Goal: Information Seeking & Learning: Learn about a topic

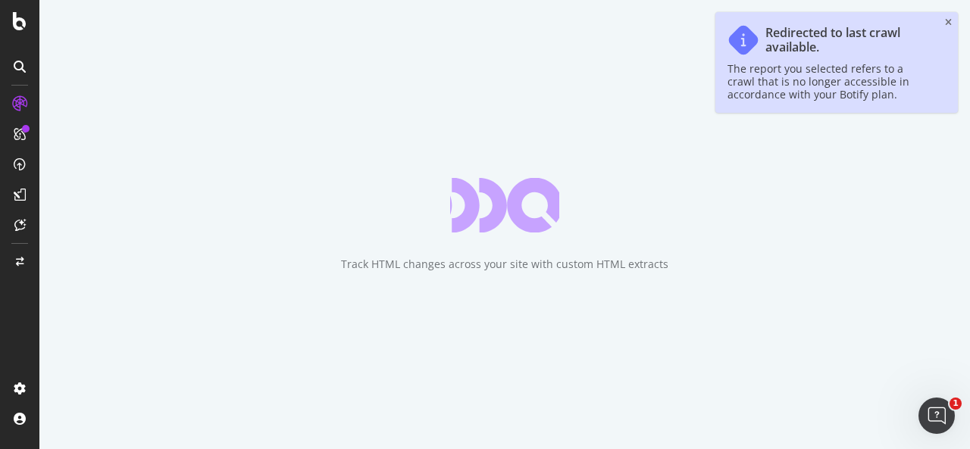
click at [945, 23] on icon "close toast" at bounding box center [948, 22] width 7 height 9
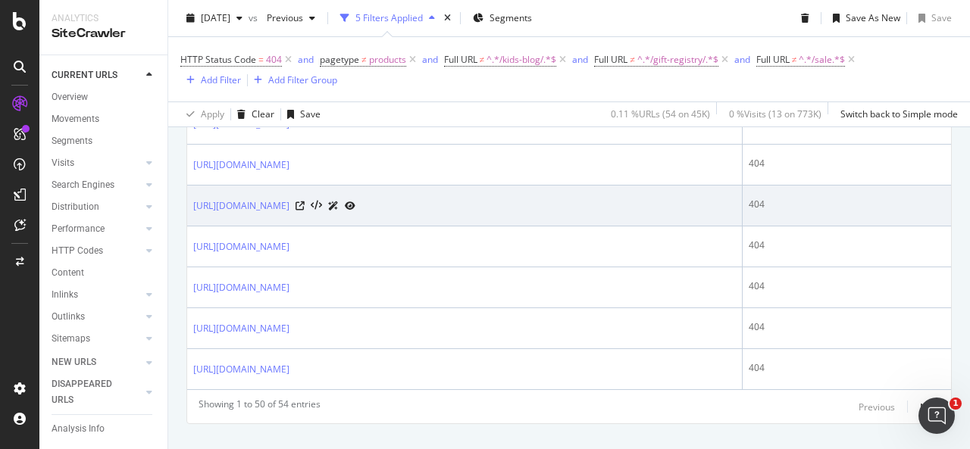
scroll to position [2237, 0]
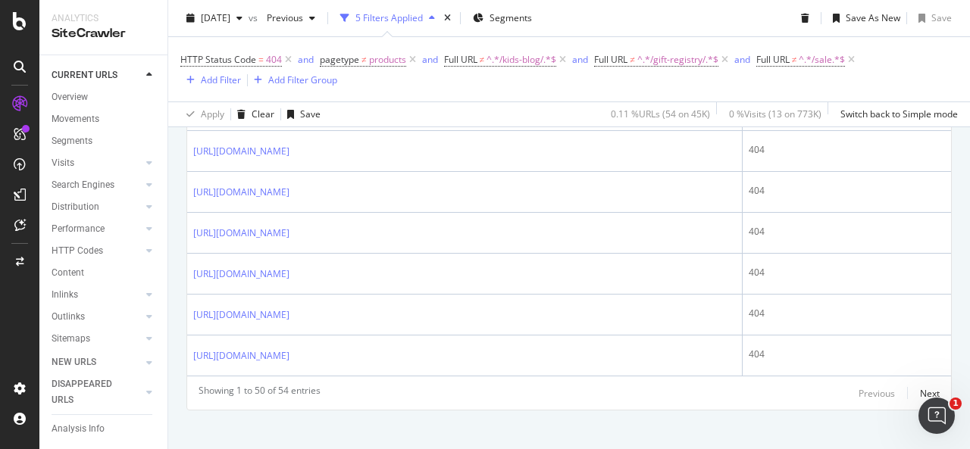
click at [907, 384] on div "Previous Next" at bounding box center [898, 393] width 81 height 18
click at [920, 387] on div "Next" at bounding box center [930, 393] width 20 height 13
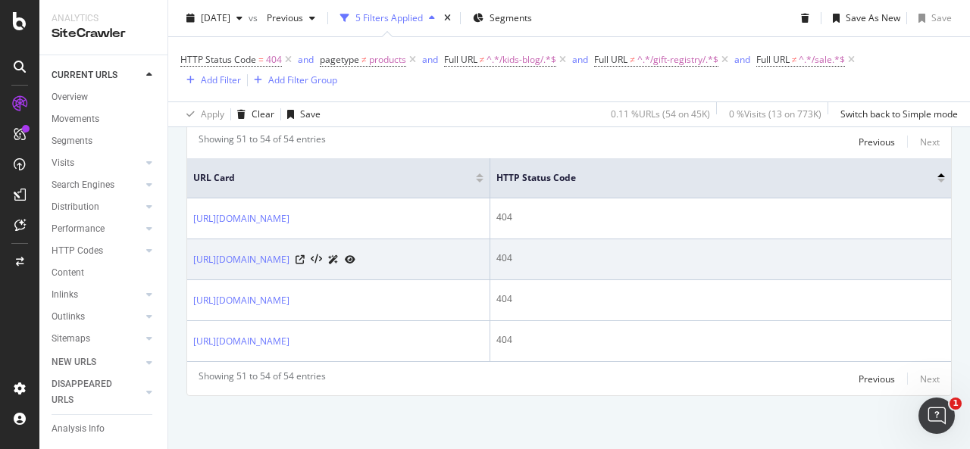
scroll to position [349, 0]
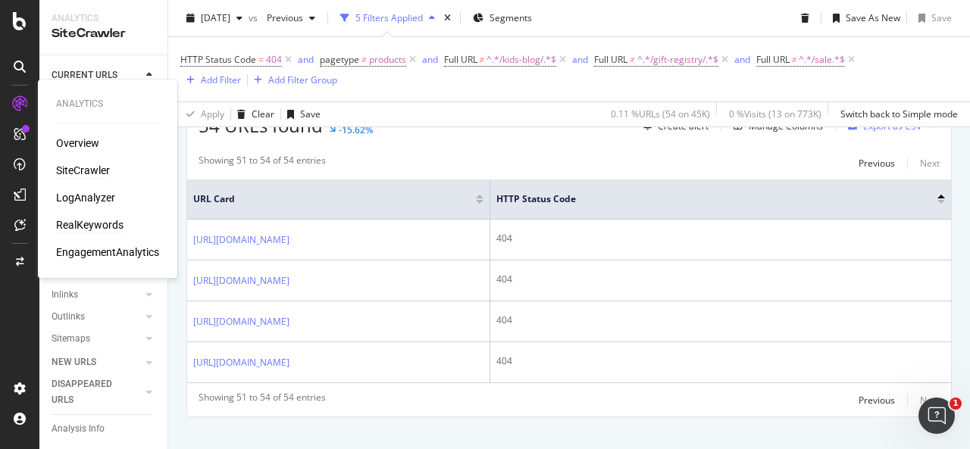
click at [80, 220] on div "RealKeywords" at bounding box center [89, 224] width 67 height 15
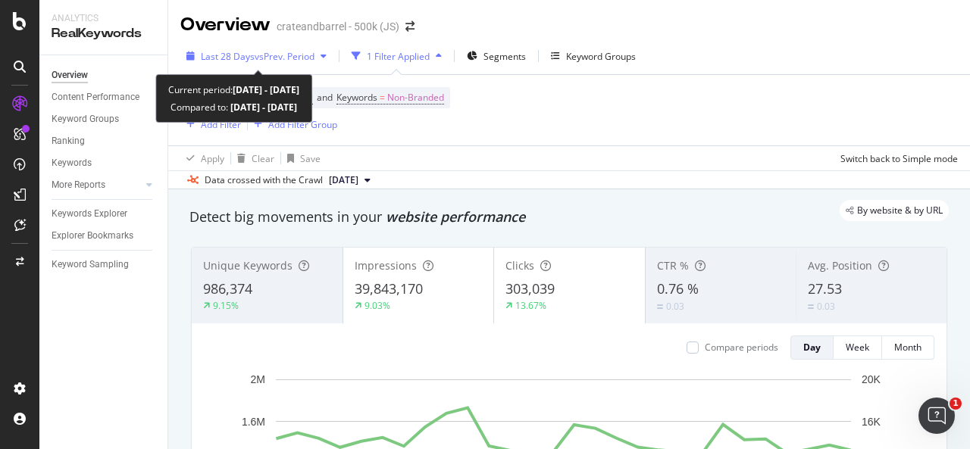
click at [259, 60] on span "vs Prev. Period" at bounding box center [284, 56] width 60 height 13
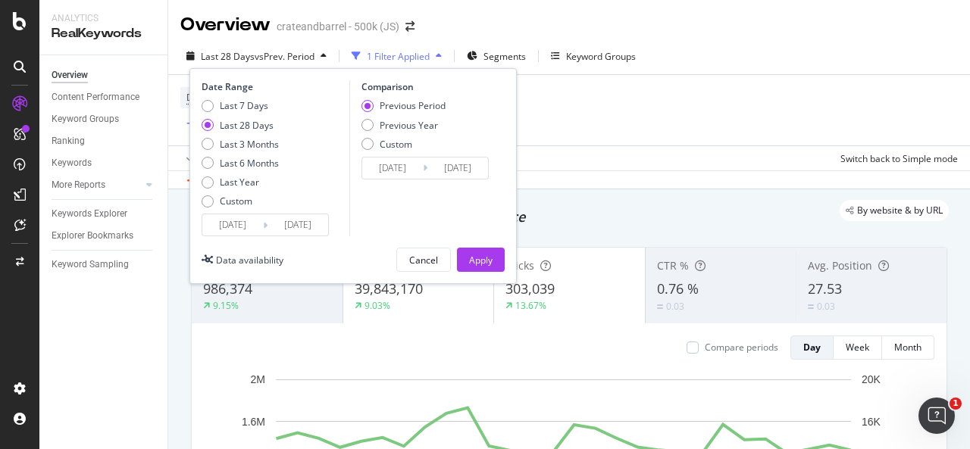
click at [241, 216] on input "[DATE]" at bounding box center [232, 224] width 61 height 21
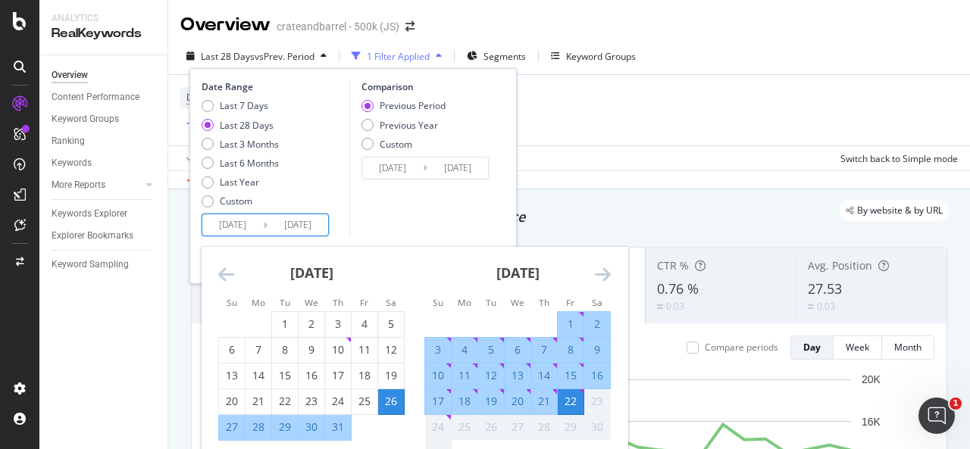
click at [233, 270] on icon "Move backward to switch to the previous month." at bounding box center [226, 274] width 16 height 18
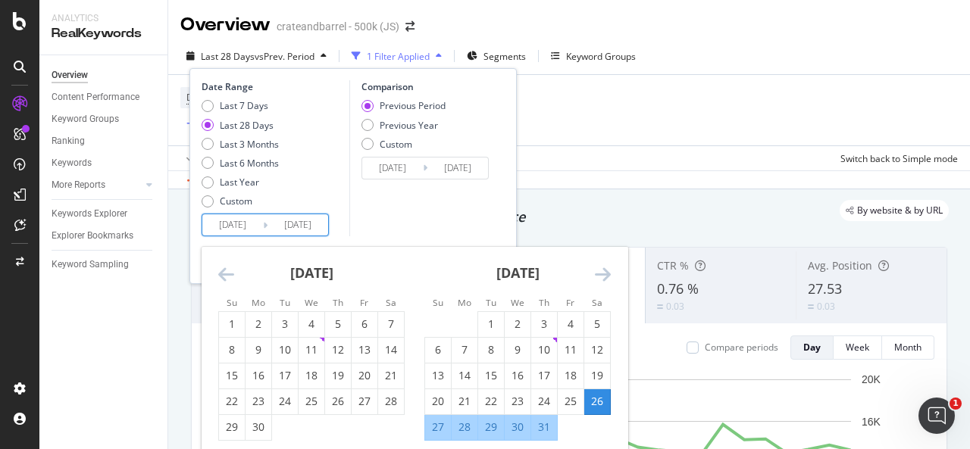
click at [231, 270] on icon "Move backward to switch to the previous month." at bounding box center [226, 274] width 16 height 18
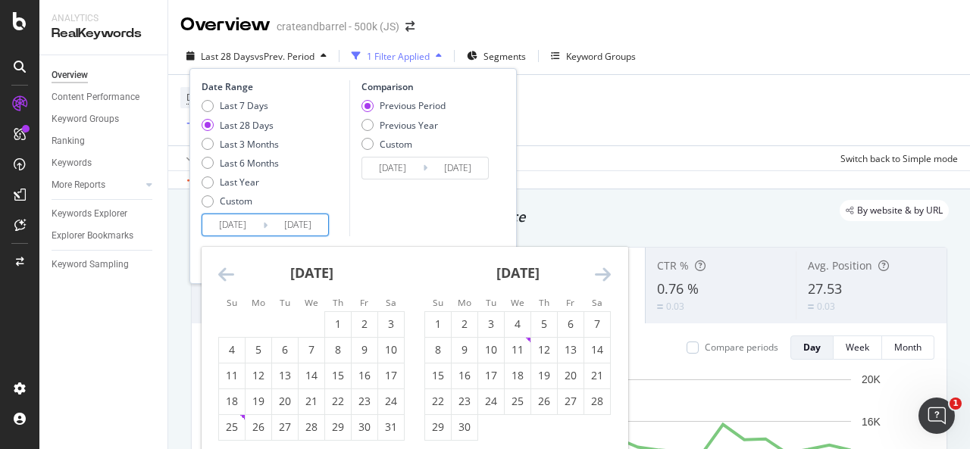
click at [230, 270] on icon "Move backward to switch to the previous month." at bounding box center [226, 274] width 16 height 18
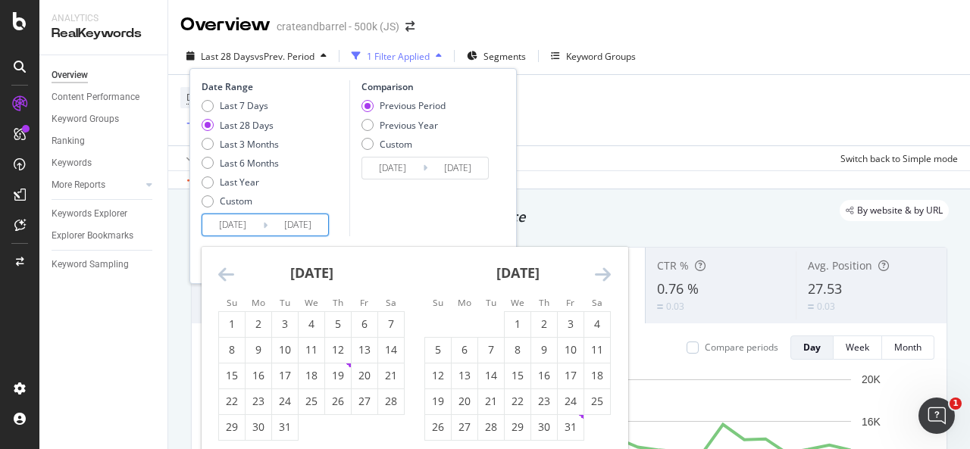
click at [230, 270] on icon "Move backward to switch to the previous month." at bounding box center [226, 274] width 16 height 18
click at [285, 325] on div "1" at bounding box center [285, 324] width 26 height 15
type input "[DATE]"
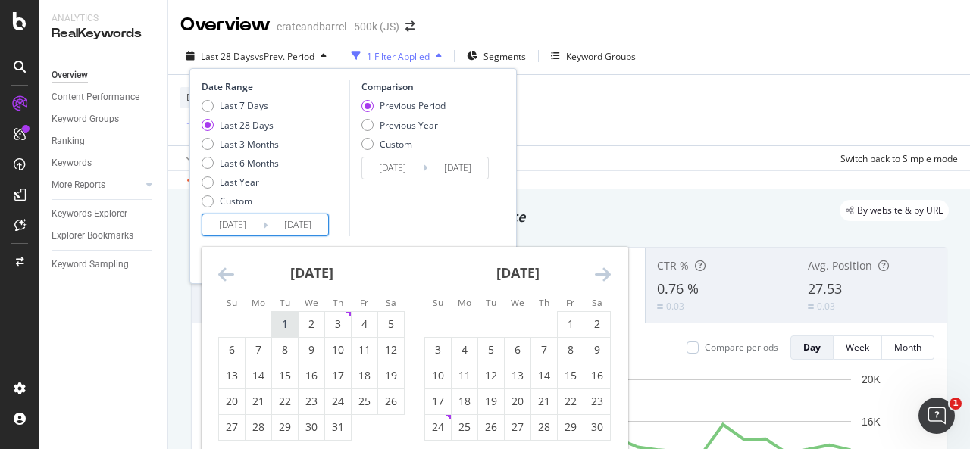
type input "[DATE]"
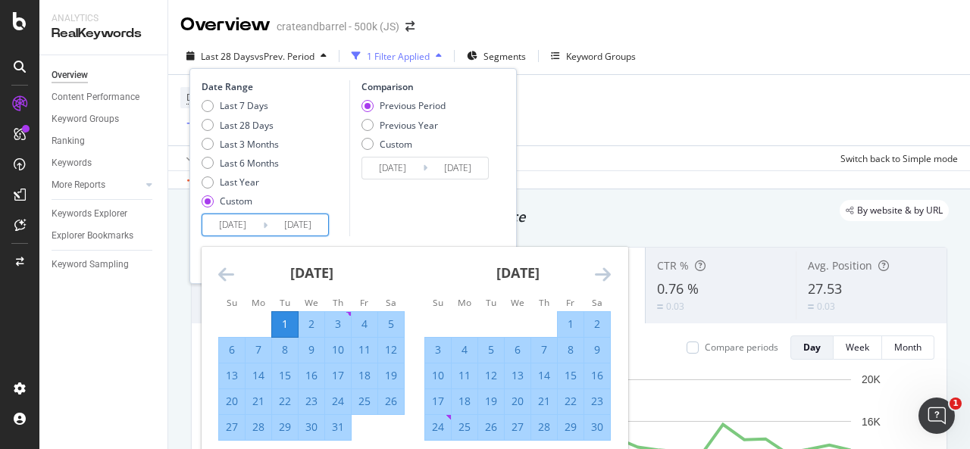
click at [607, 273] on icon "Move forward to switch to the next month." at bounding box center [603, 274] width 16 height 18
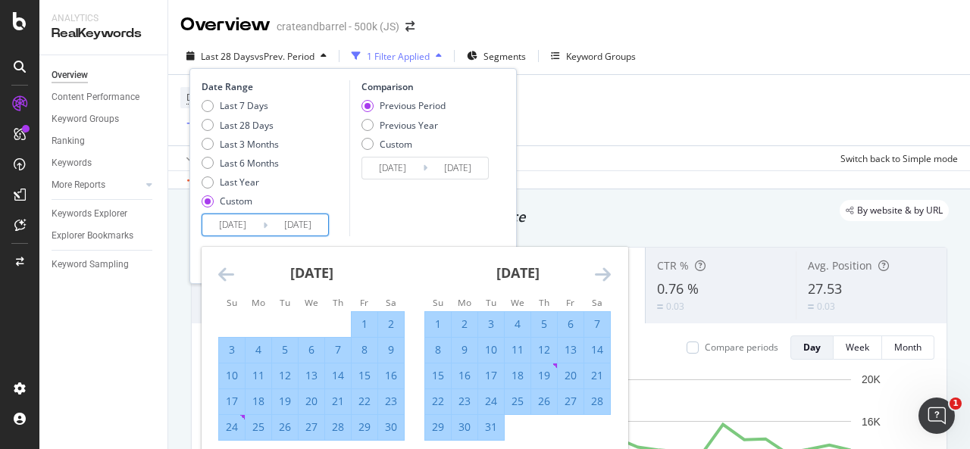
click at [492, 420] on div "31" at bounding box center [491, 427] width 26 height 15
type input "[DATE]"
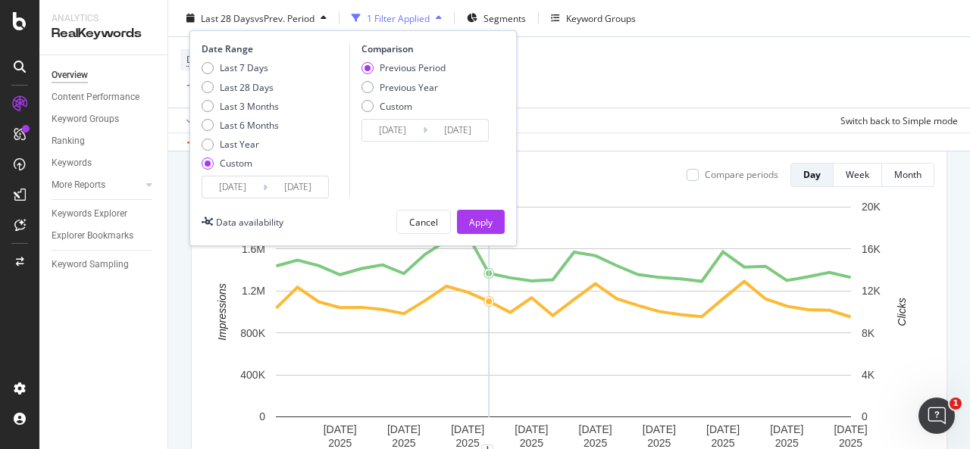
scroll to position [151, 0]
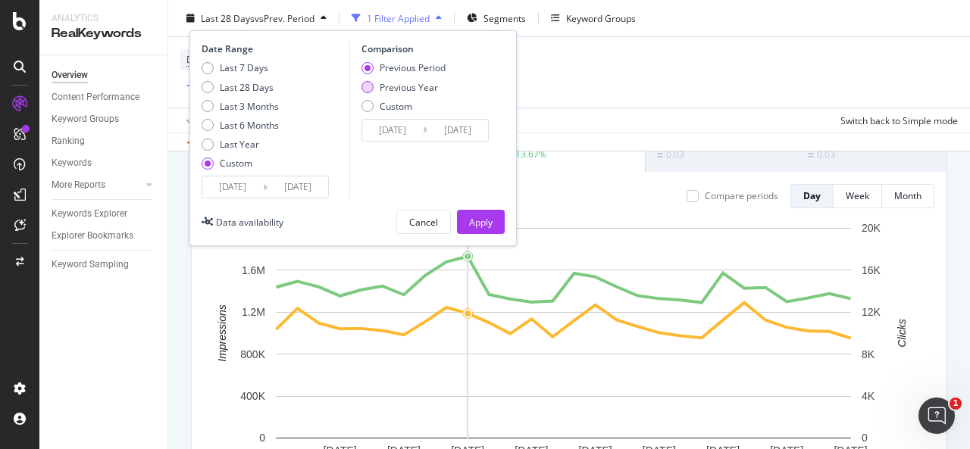
click at [394, 86] on div "Previous Year" at bounding box center [408, 86] width 58 height 13
type input "[DATE]"
click at [484, 217] on div "Apply" at bounding box center [480, 221] width 23 height 13
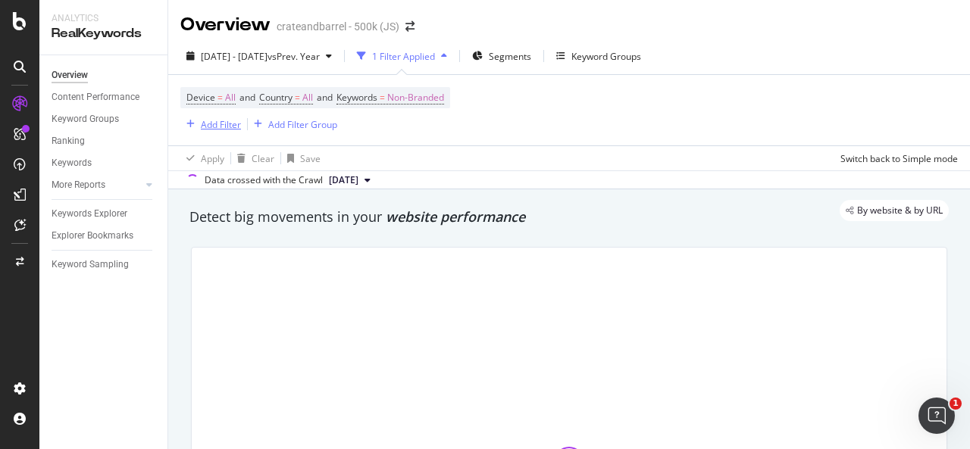
click at [229, 116] on div "Add Filter" at bounding box center [210, 124] width 61 height 17
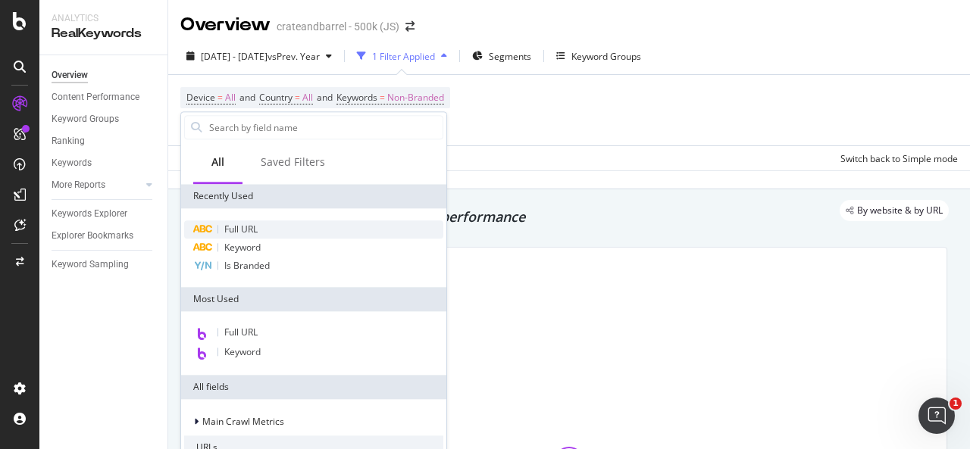
click at [255, 221] on div "Full URL" at bounding box center [313, 229] width 259 height 18
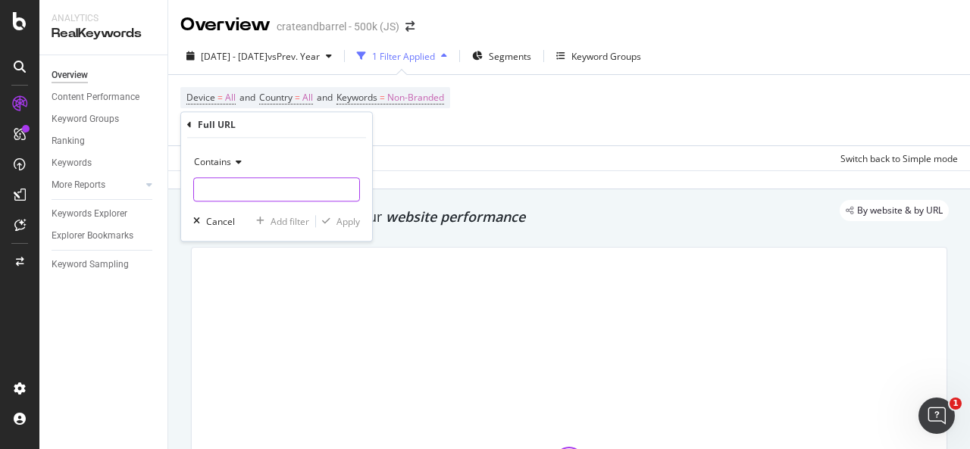
click at [276, 183] on input "text" at bounding box center [276, 189] width 165 height 24
click at [345, 216] on div "Apply" at bounding box center [347, 221] width 23 height 13
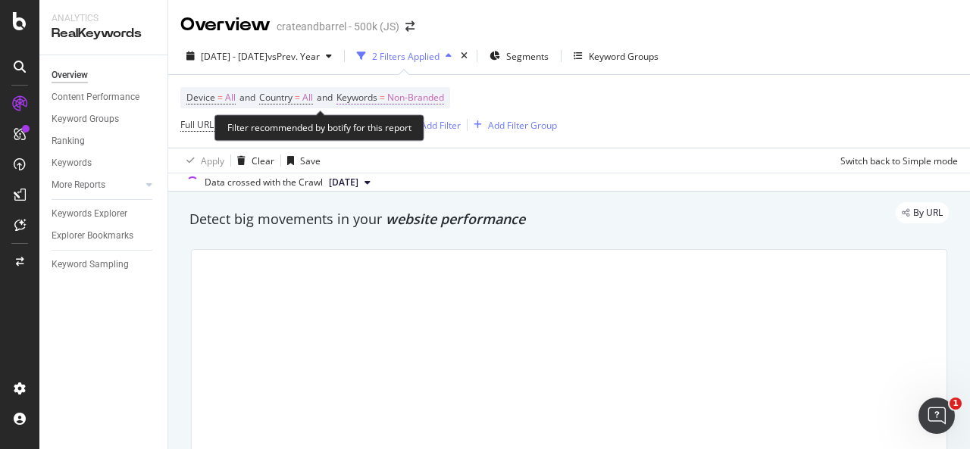
click at [410, 101] on span "Non-Branded" at bounding box center [415, 97] width 57 height 21
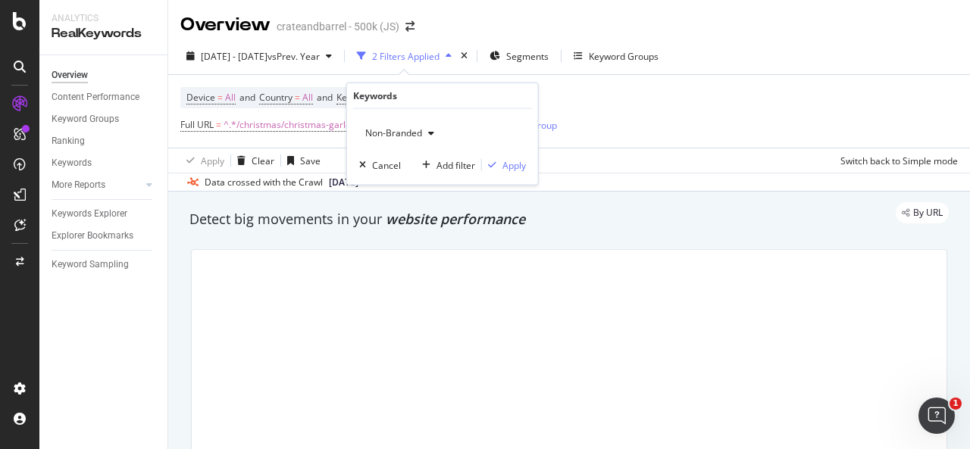
click at [420, 135] on span "Non-Branded" at bounding box center [390, 132] width 63 height 13
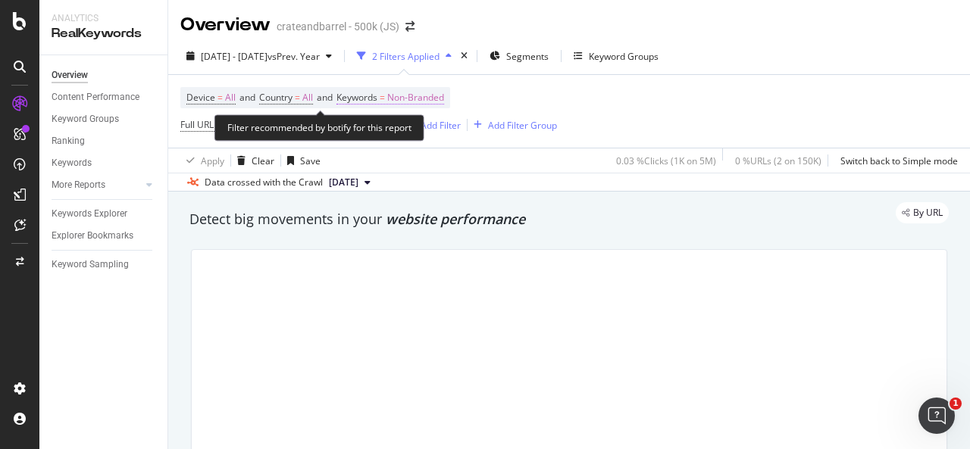
click at [420, 103] on span "Non-Branded" at bounding box center [415, 97] width 57 height 21
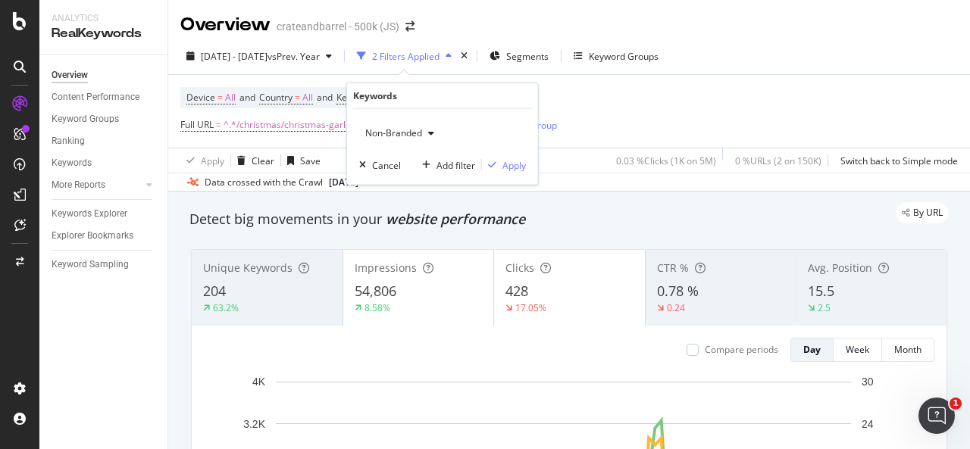
click at [413, 130] on span "Non-Branded" at bounding box center [390, 132] width 63 height 13
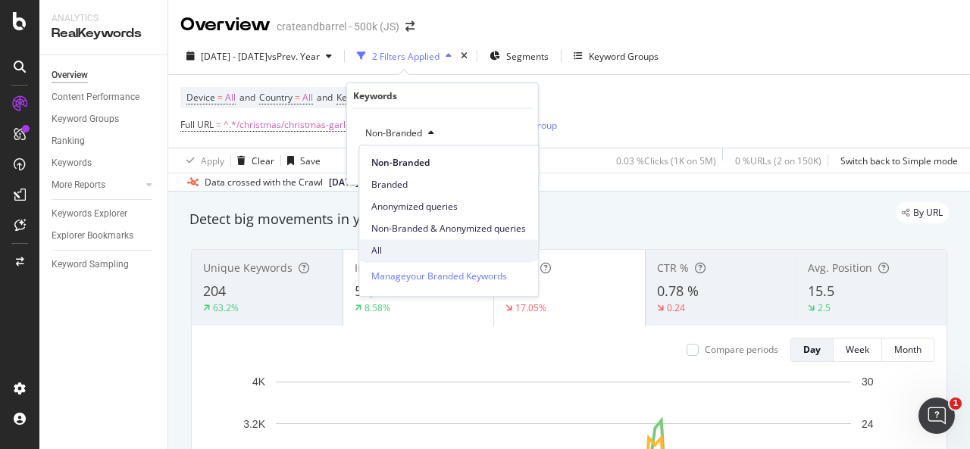
click at [417, 243] on div "All" at bounding box center [448, 250] width 179 height 22
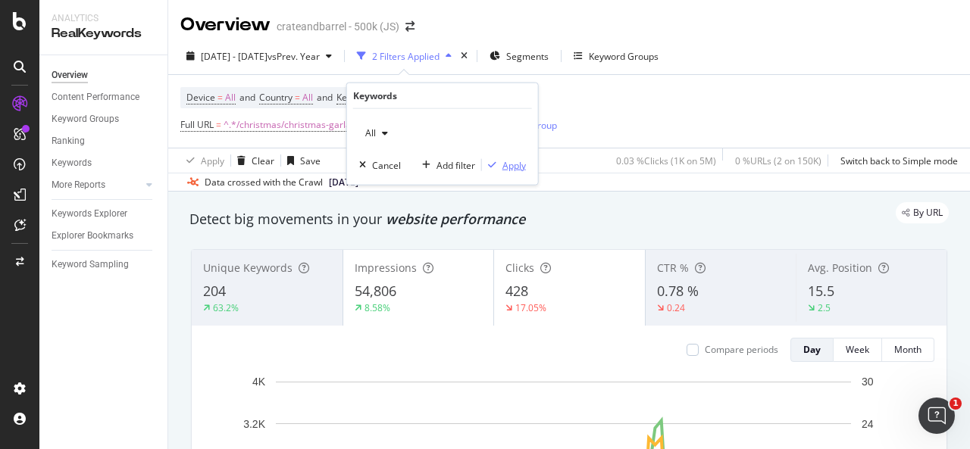
click at [497, 170] on div "Apply" at bounding box center [504, 165] width 44 height 14
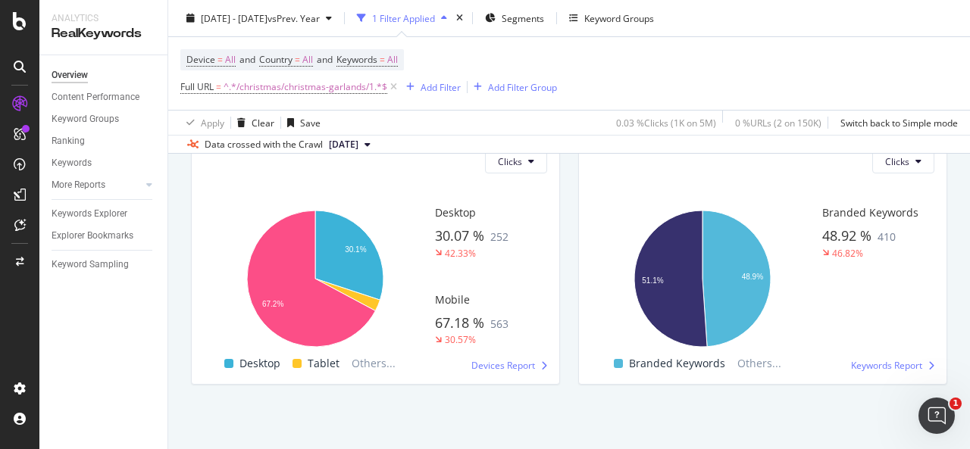
scroll to position [2643, 0]
click at [339, 90] on span "^.*/christmas/christmas-garlands/1.*$" at bounding box center [305, 87] width 164 height 21
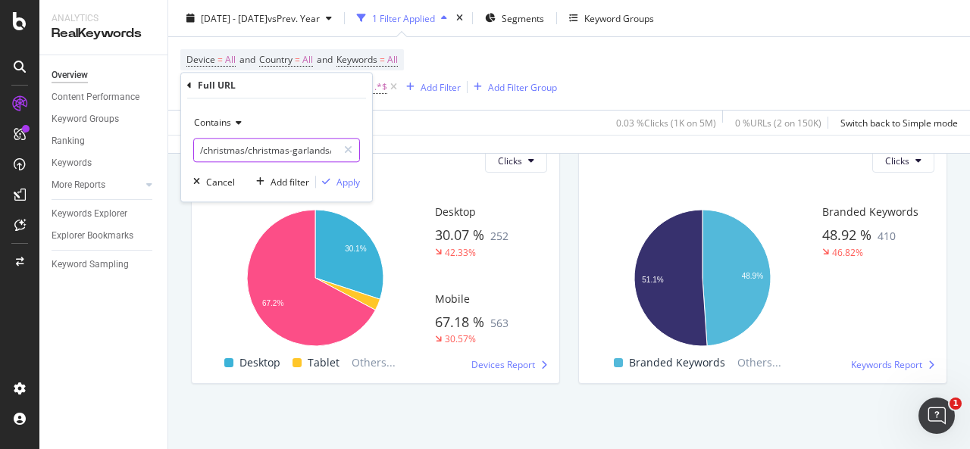
click at [311, 145] on input "/christmas/christmas-garlands/1" at bounding box center [265, 150] width 143 height 24
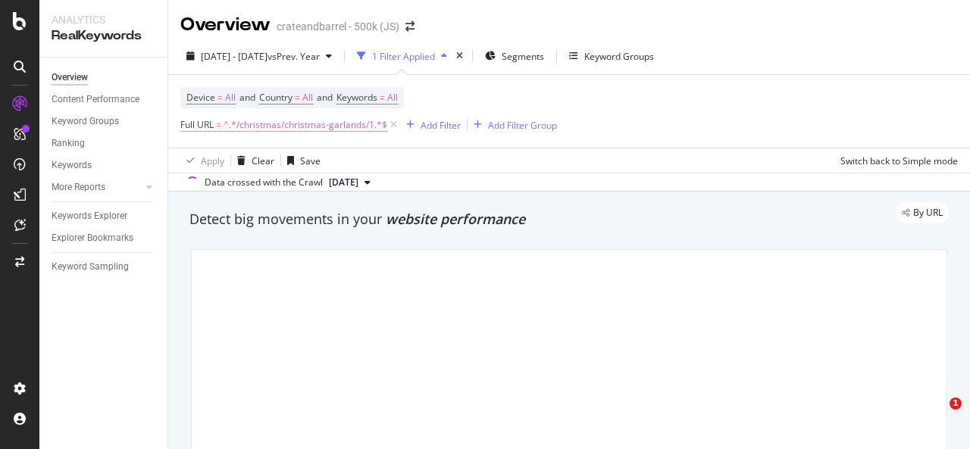
click at [332, 128] on span "^.*/christmas/christmas-garlands/1.*$" at bounding box center [305, 124] width 164 height 21
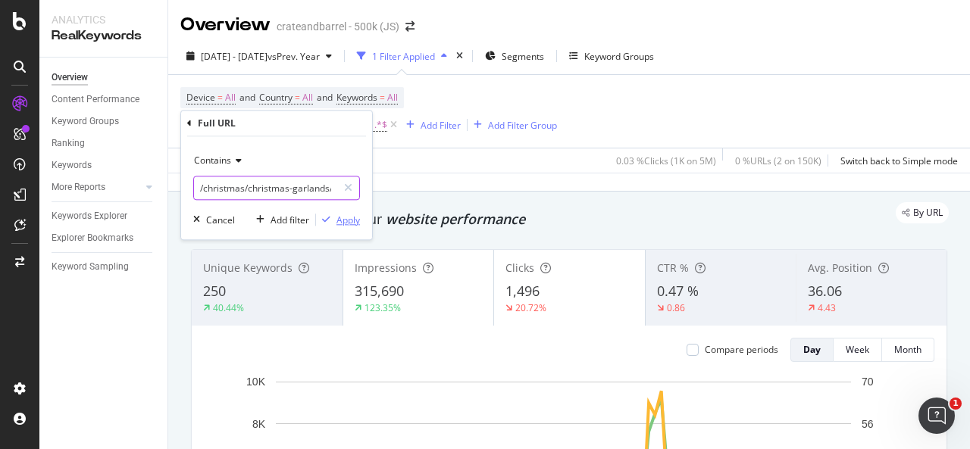
click at [267, 189] on input "/christmas/christmas-garlands/1" at bounding box center [265, 188] width 143 height 24
paste input "wreath"
click at [301, 191] on input "/christmas/christmas-wreaths/1" at bounding box center [265, 188] width 143 height 24
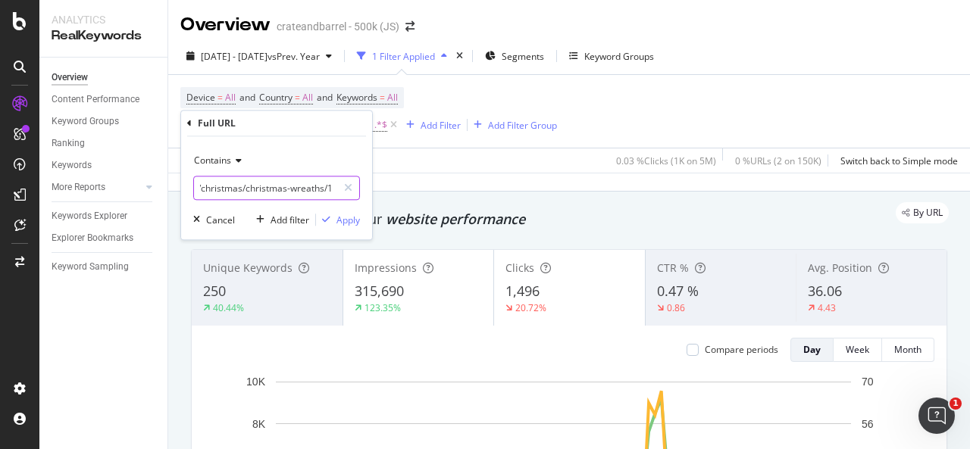
click at [301, 191] on input "/christmas/christmas-wreaths/1" at bounding box center [265, 188] width 143 height 24
paste input "text"
type input "/christmas/christmas-wreaths/1"
click at [347, 220] on div "Apply" at bounding box center [347, 220] width 23 height 13
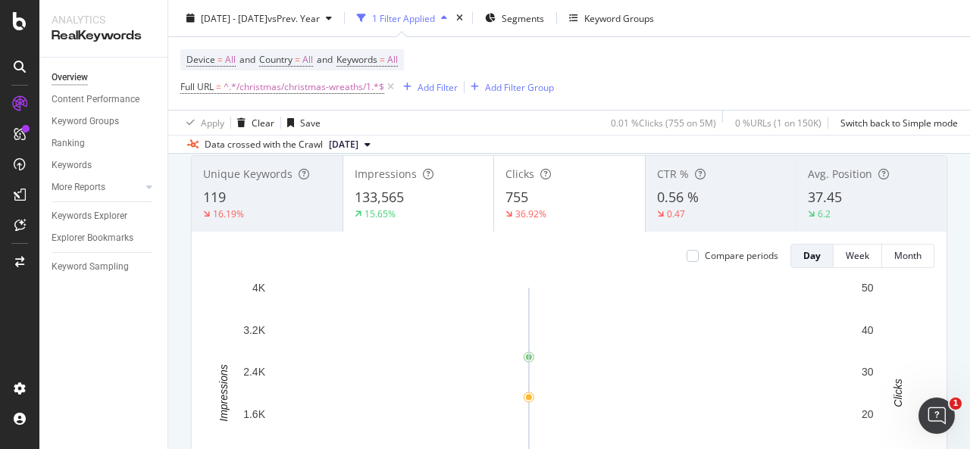
scroll to position [76, 0]
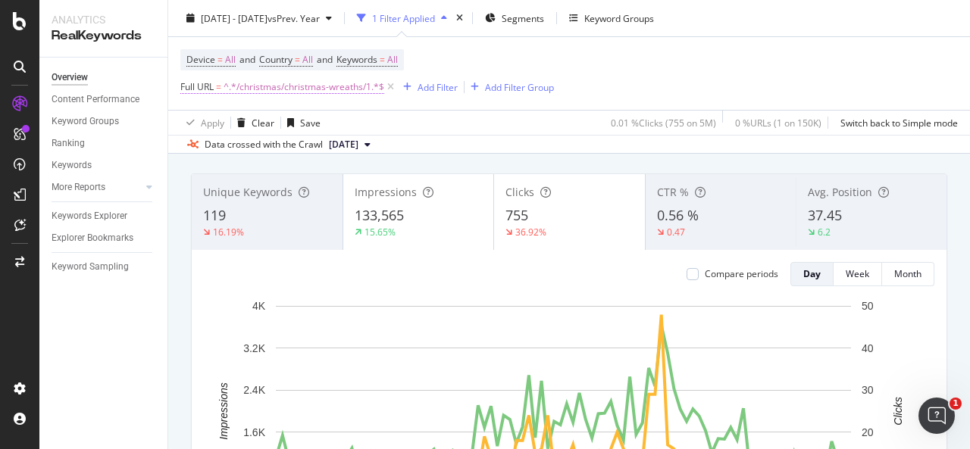
click at [359, 85] on span "^.*/christmas/christmas-wreaths/1.*$" at bounding box center [303, 87] width 161 height 21
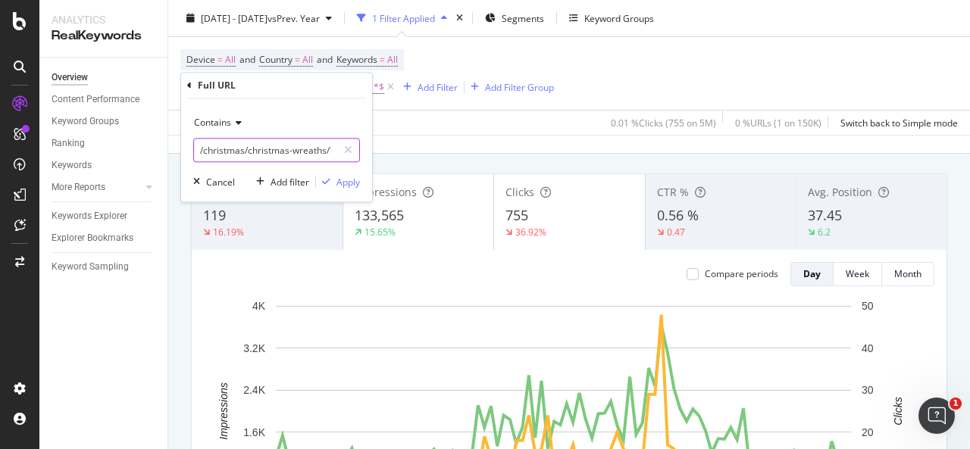
click at [282, 139] on input "/christmas/christmas-wreaths/1" at bounding box center [265, 150] width 143 height 24
click at [595, 73] on div "Device = All and Country = All and Keywords = All Full URL = ^.*/christmas/chri…" at bounding box center [568, 73] width 777 height 73
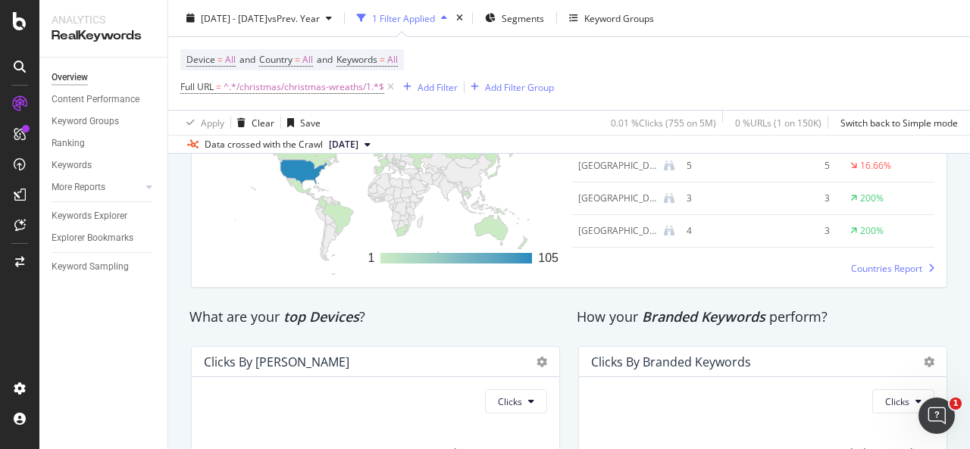
scroll to position [2342, 0]
